Goal: Transaction & Acquisition: Purchase product/service

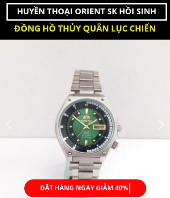
click at [88, 121] on div at bounding box center [85, 125] width 170 height 170
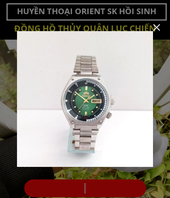
click at [121, 187] on div at bounding box center [85, 99] width 170 height 198
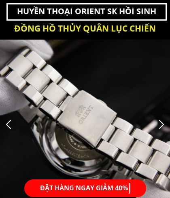
click at [119, 189] on b "KIỂM TRA TRƯỚC KHI NHẬN" at bounding box center [85, 188] width 90 height 11
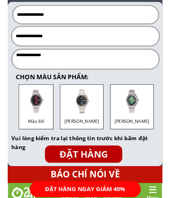
scroll to position [3333, 0]
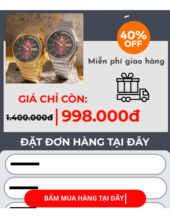
scroll to position [3243, 0]
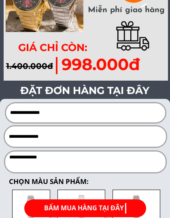
click at [35, 114] on input "text" at bounding box center [85, 112] width 155 height 19
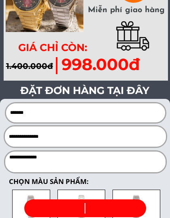
type input "******"
click at [29, 136] on input "tel" at bounding box center [85, 136] width 157 height 20
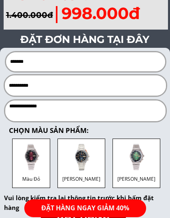
scroll to position [3298, 0]
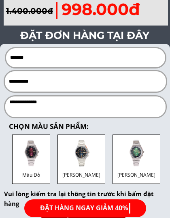
type input "**********"
click at [31, 107] on textarea at bounding box center [85, 106] width 156 height 21
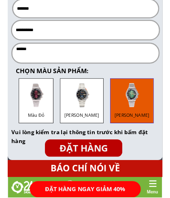
scroll to position [3346, 0]
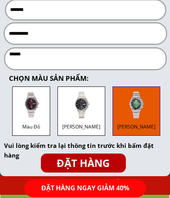
type textarea "******"
click at [128, 107] on div "[PERSON_NAME]" at bounding box center [137, 111] width 48 height 49
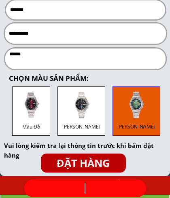
click at [98, 162] on p "ĐẶT HÀNG" at bounding box center [83, 163] width 85 height 19
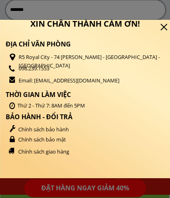
scroll to position [0, 0]
click at [164, 30] on div at bounding box center [164, 27] width 6 height 6
